Goal: Information Seeking & Learning: Learn about a topic

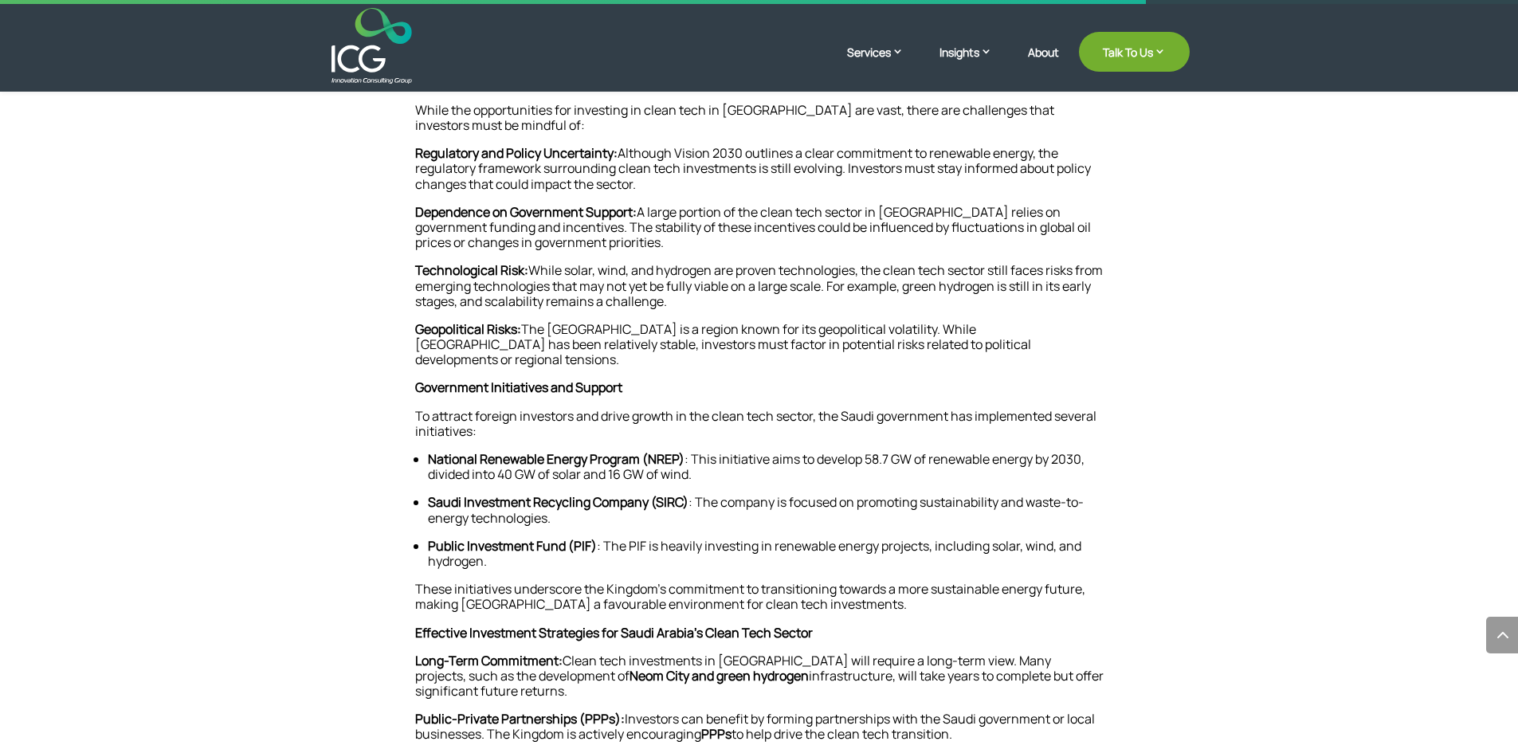
click at [772, 293] on p "Technological Risk: While solar, wind, and hydrogen are proven technologies, th…" at bounding box center [759, 292] width 688 height 59
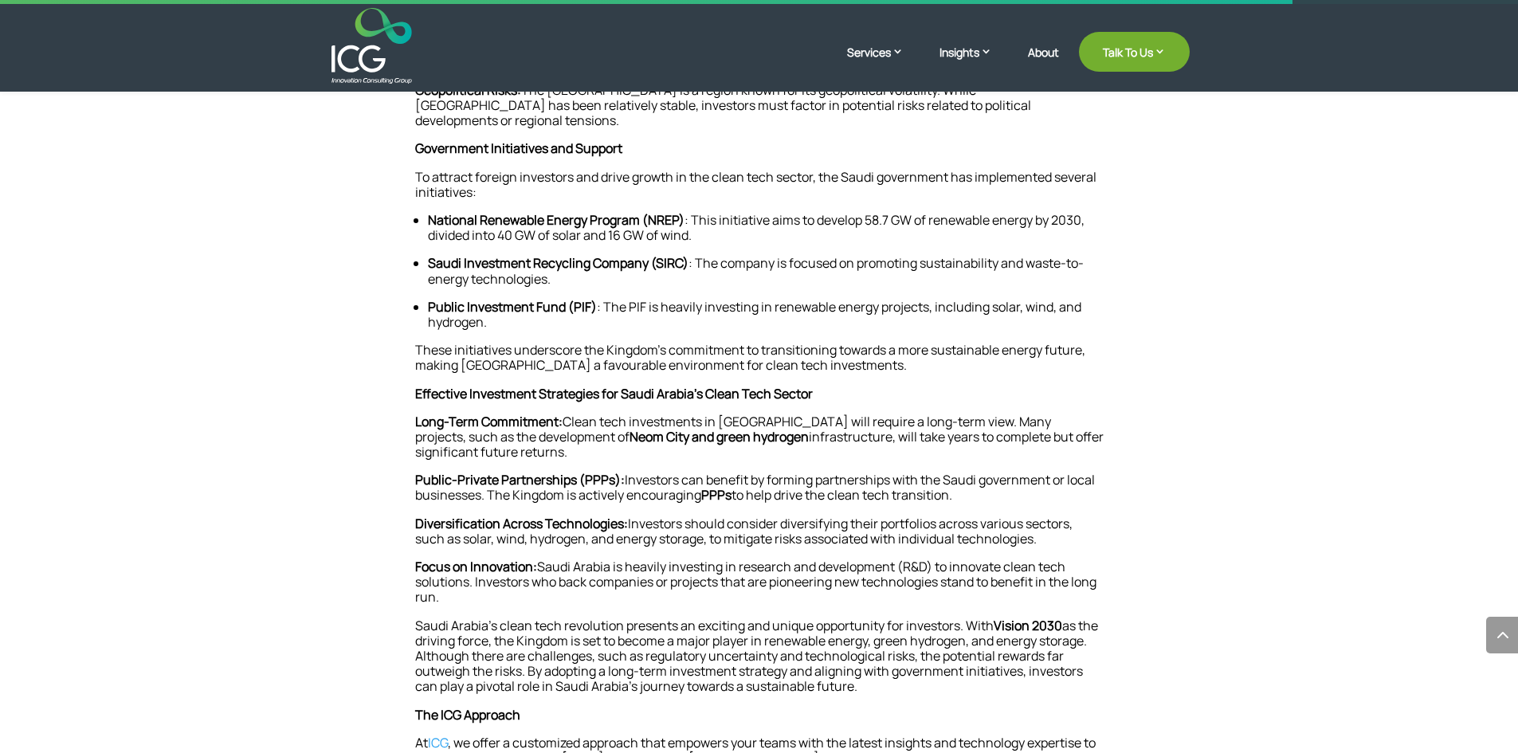
click at [675, 418] on p "Long-Term Commitment: Clean tech investments in [GEOGRAPHIC_DATA] will require …" at bounding box center [759, 443] width 688 height 59
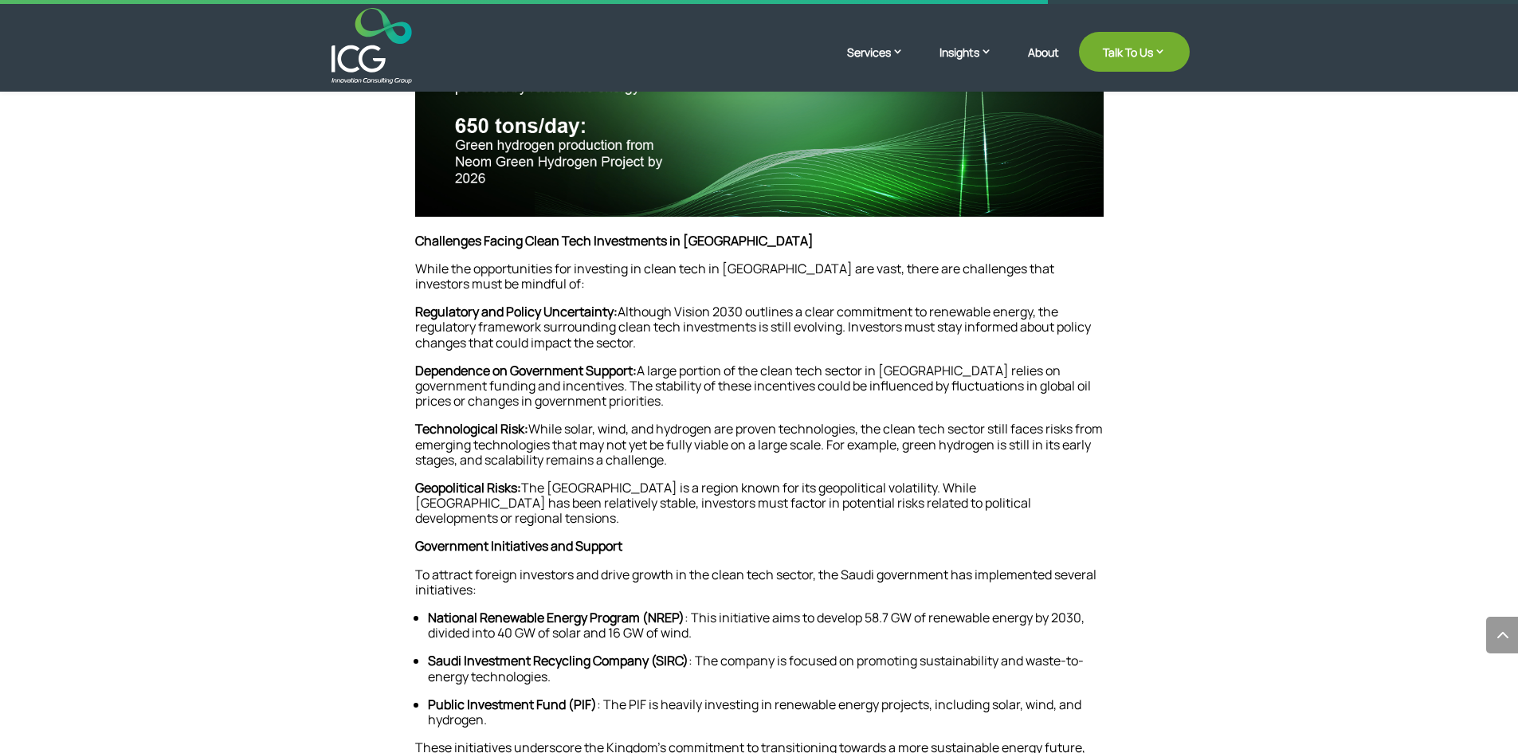
scroll to position [1708, 0]
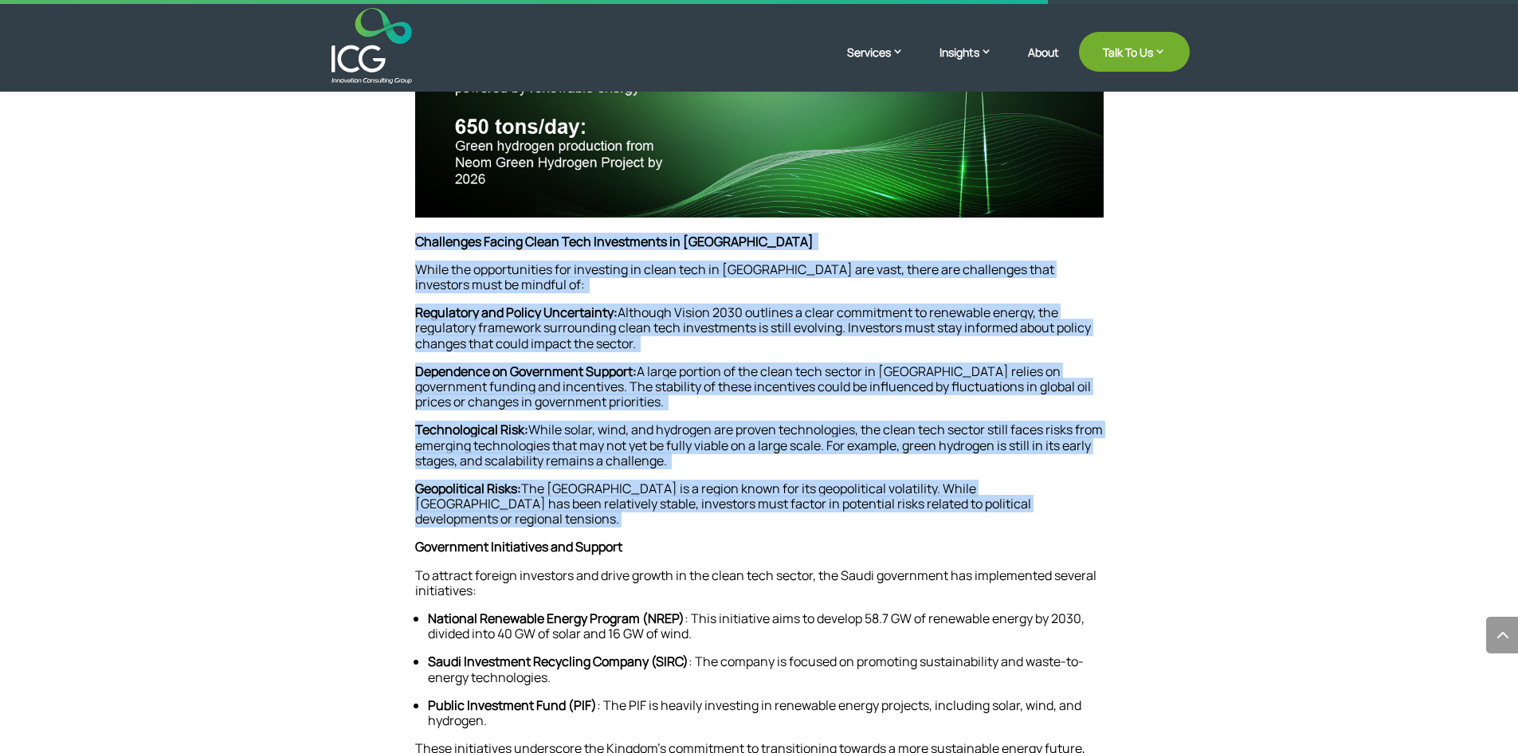
drag, startPoint x: 416, startPoint y: 225, endPoint x: 1090, endPoint y: 487, distance: 723.0
click at [1090, 487] on div "[GEOGRAPHIC_DATA], traditionally known for its vast oil reserves, is now turnin…" at bounding box center [759, 68] width 688 height 2458
click at [1090, 487] on p "Geopolitical Risks: The [GEOGRAPHIC_DATA] is a region known for its geopolitica…" at bounding box center [759, 510] width 688 height 59
drag, startPoint x: 1090, startPoint y: 487, endPoint x: 390, endPoint y: 232, distance: 745.3
click at [390, 232] on div "[GEOGRAPHIC_DATA], traditionally known for its vast oil reserves, is now turnin…" at bounding box center [759, 68] width 861 height 2587
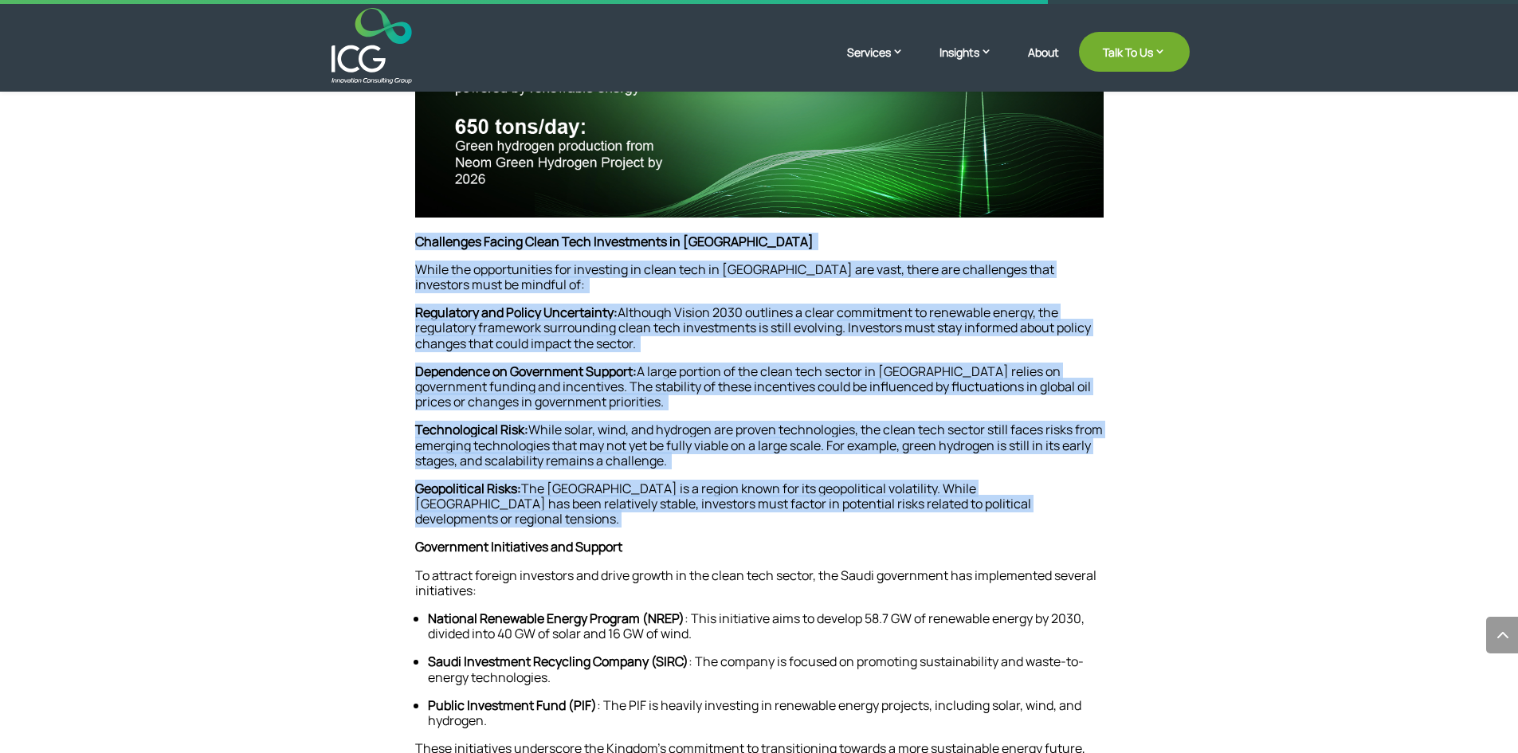
click at [501, 363] on span "Dependence on Government Support:" at bounding box center [526, 372] width 222 height 18
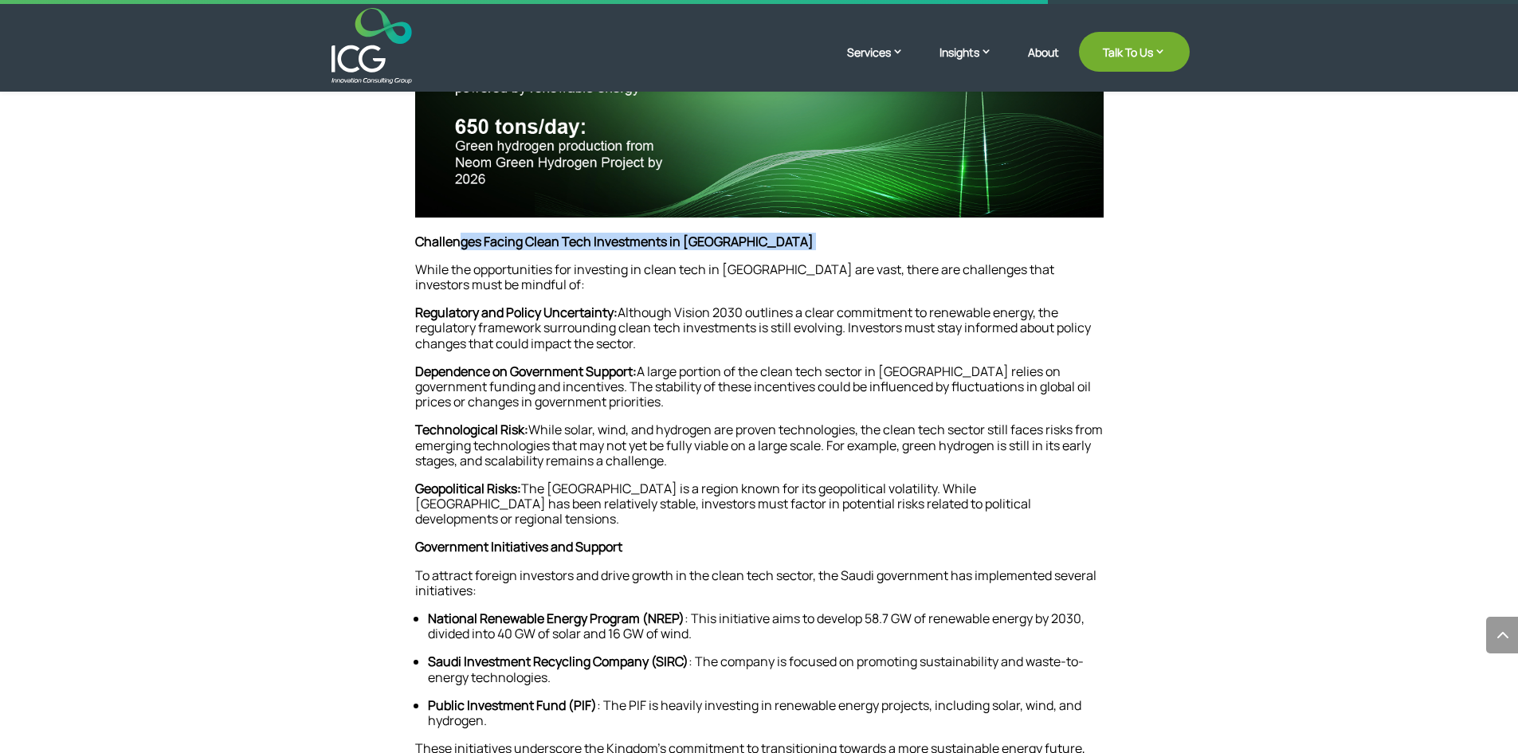
drag, startPoint x: 457, startPoint y: 222, endPoint x: 781, endPoint y: 223, distance: 324.3
click at [781, 234] on p "Challenges Facing Clean Tech Investments in [GEOGRAPHIC_DATA]" at bounding box center [759, 248] width 688 height 28
drag, startPoint x: 781, startPoint y: 223, endPoint x: 418, endPoint y: 222, distance: 363.3
click at [418, 234] on p "Challenges Facing Clean Tech Investments in [GEOGRAPHIC_DATA]" at bounding box center [759, 248] width 688 height 28
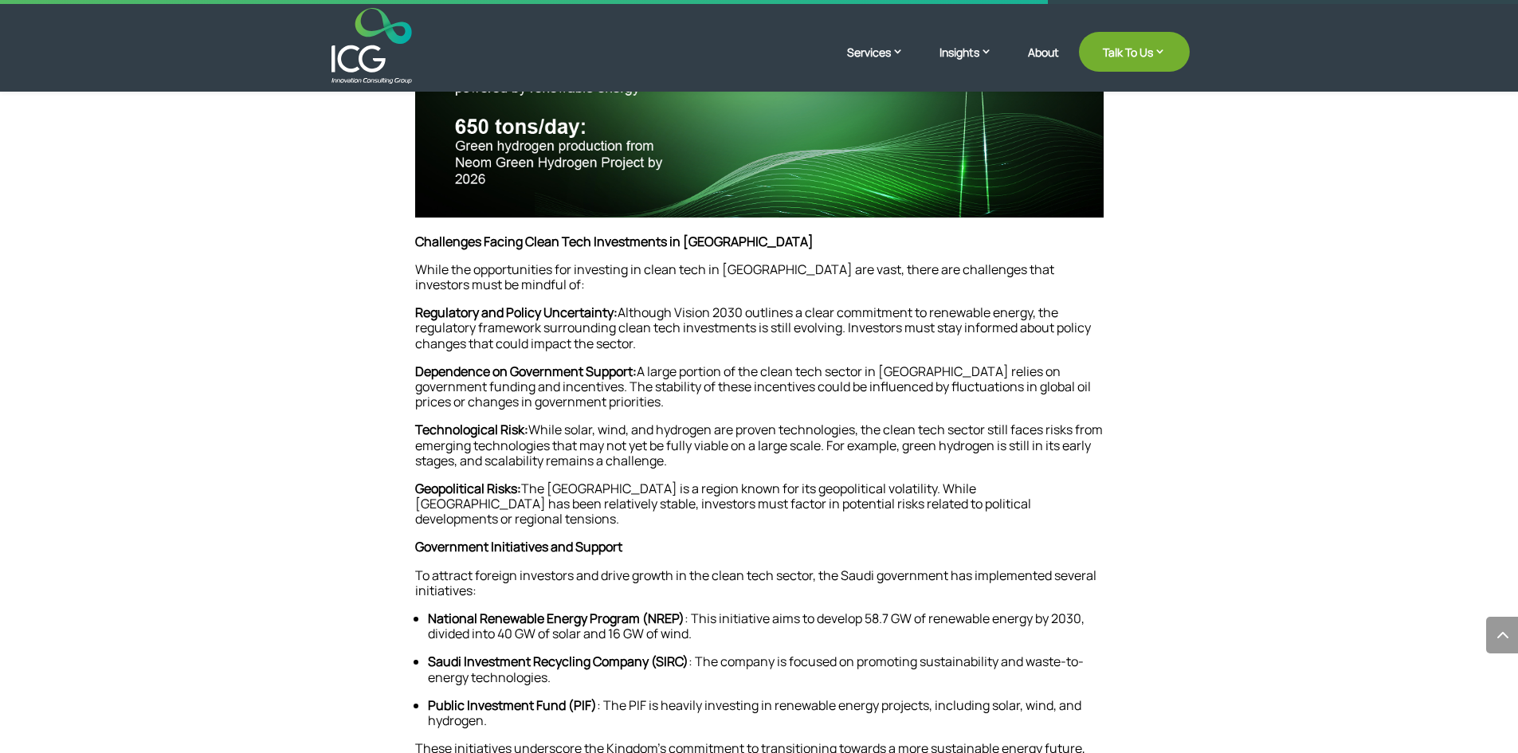
click at [574, 345] on p "Regulatory and Policy Uncertainty: Although Vision 2030 outlines a clear commit…" at bounding box center [759, 334] width 688 height 59
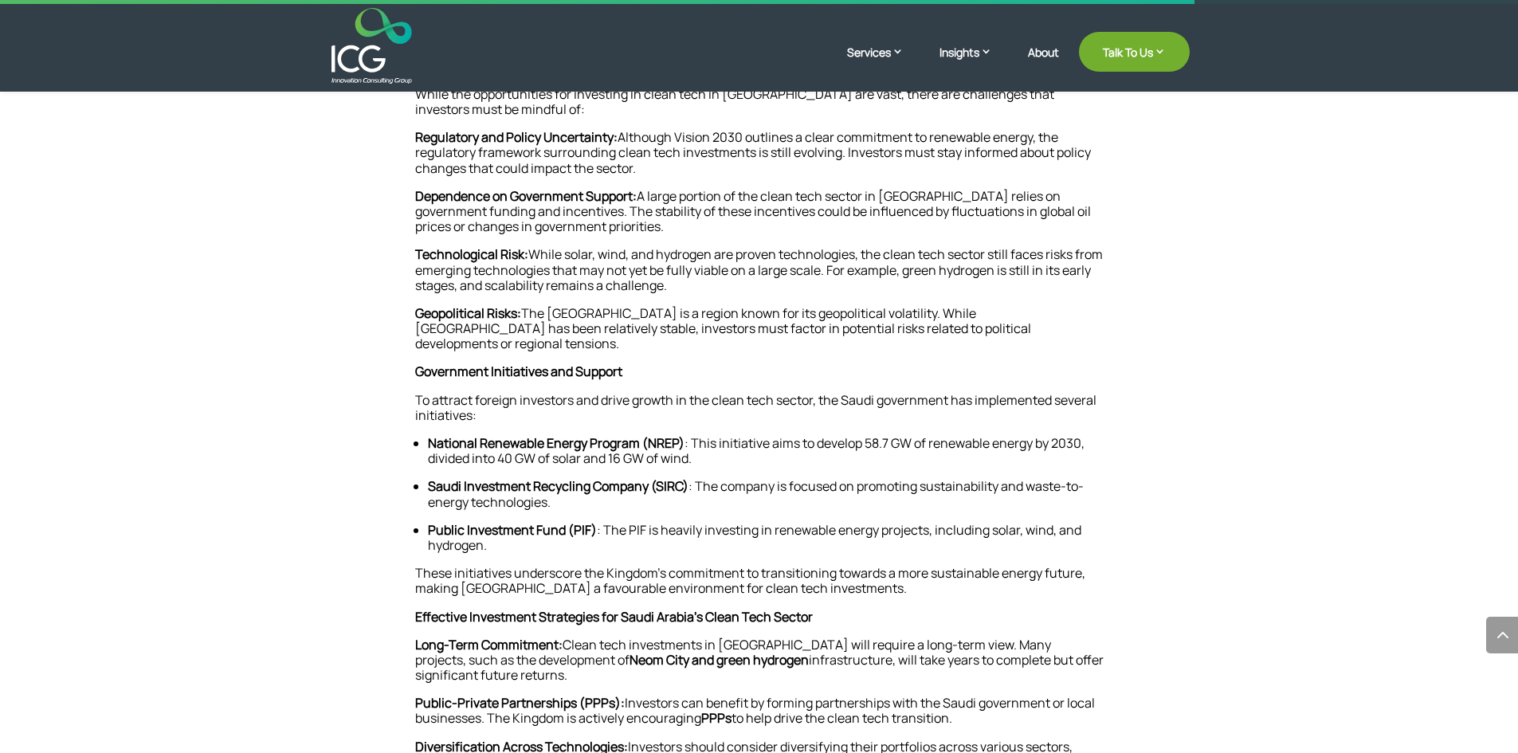
scroll to position [1947, 0]
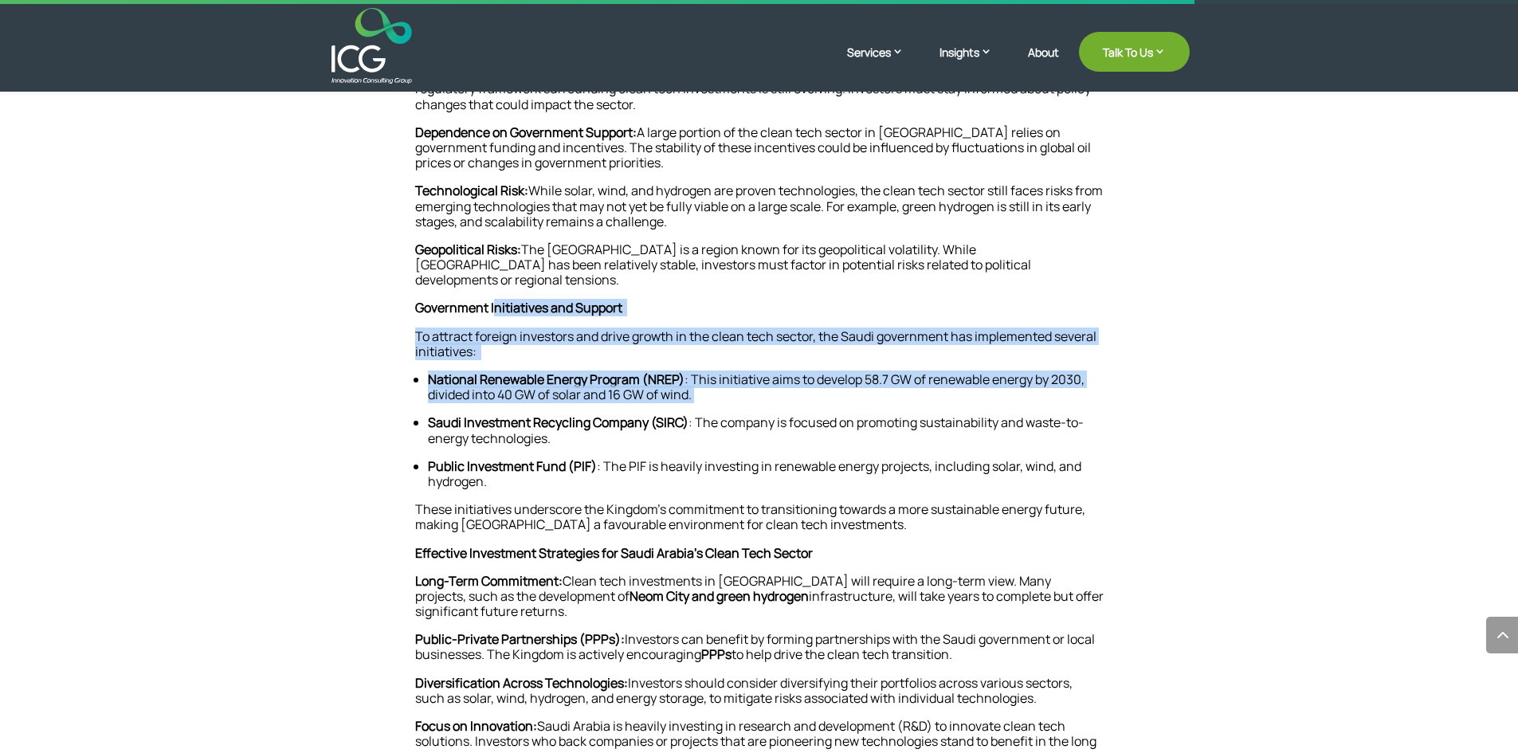
drag, startPoint x: 495, startPoint y: 271, endPoint x: 759, endPoint y: 382, distance: 286.4
click at [759, 382] on ul "National Renewable Energy Program (NREP) : This initiative aims to develop 58.7…" at bounding box center [759, 393] width 688 height 43
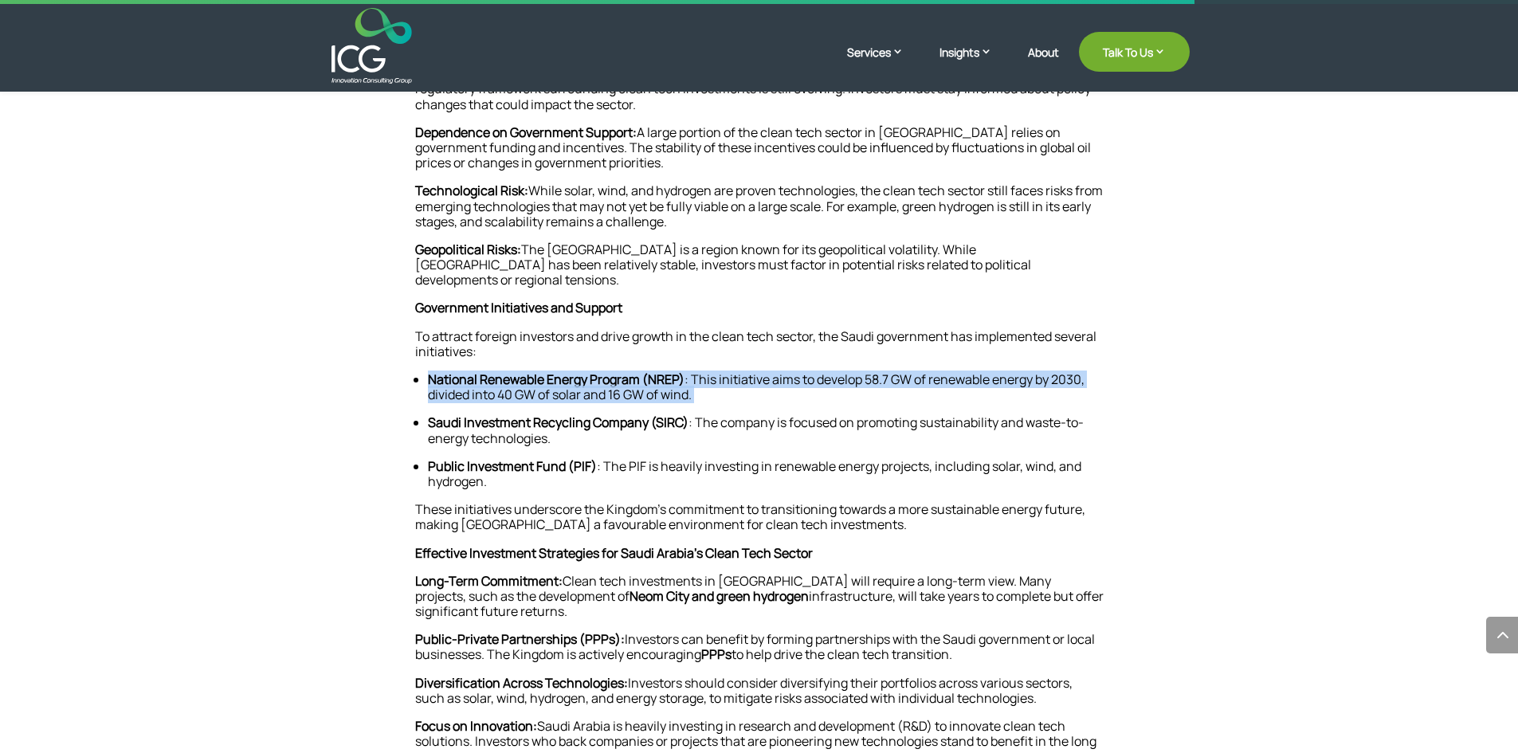
drag, startPoint x: 757, startPoint y: 373, endPoint x: 429, endPoint y: 351, distance: 329.0
click at [429, 372] on ul "National Renewable Energy Program (NREP) : This initiative aims to develop 58.7…" at bounding box center [759, 393] width 688 height 43
copy li "National Renewable Energy Program (NREP) : This initiative aims to develop 58.7…"
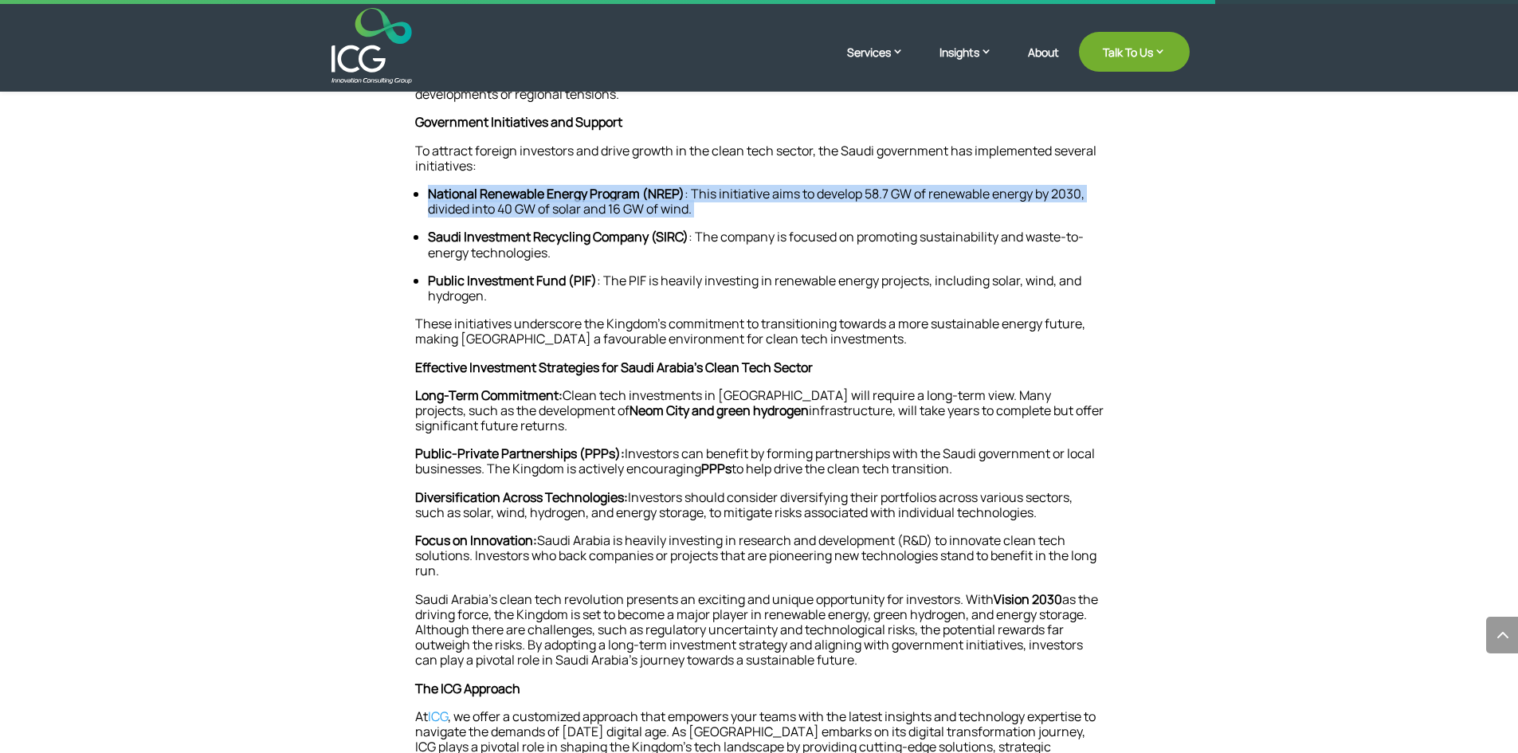
scroll to position [2186, 0]
